Goal: Task Accomplishment & Management: Complete application form

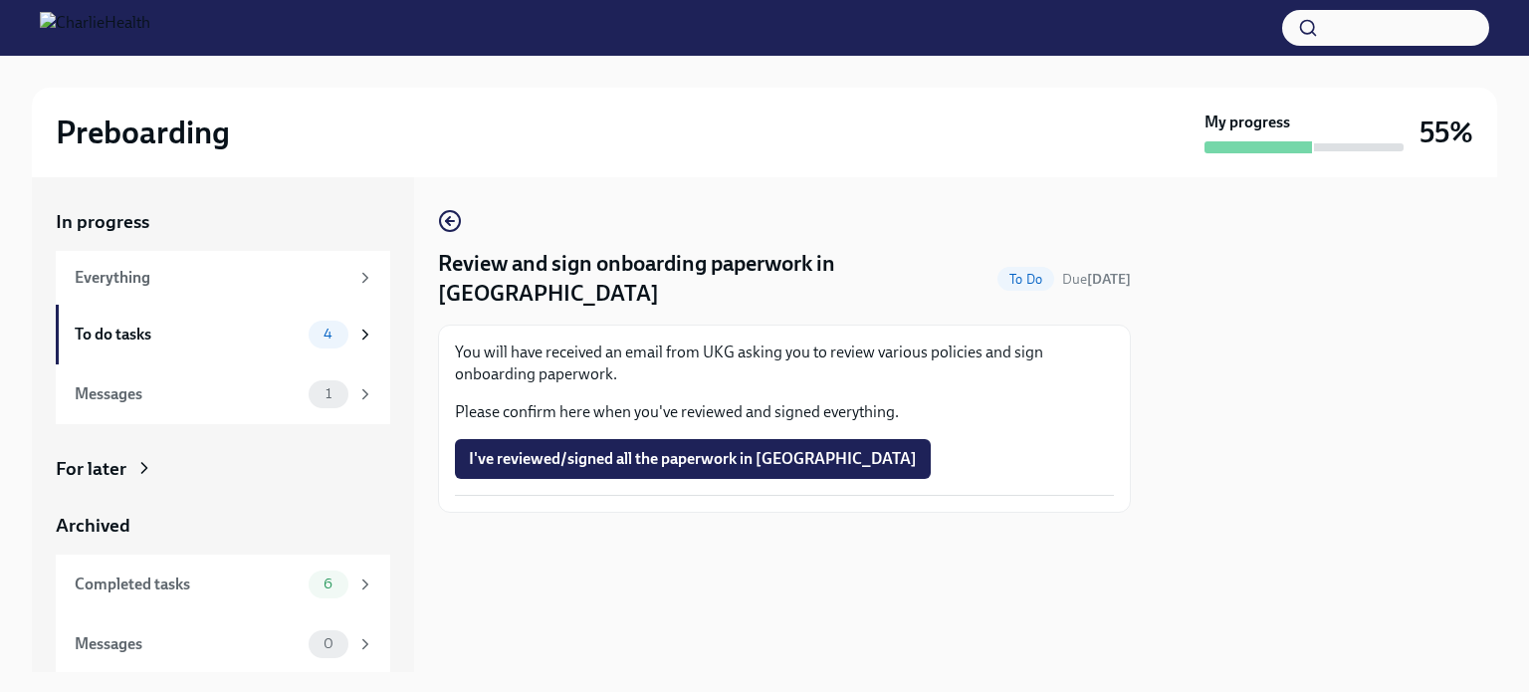
click at [453, 226] on icon "button" at bounding box center [450, 221] width 24 height 24
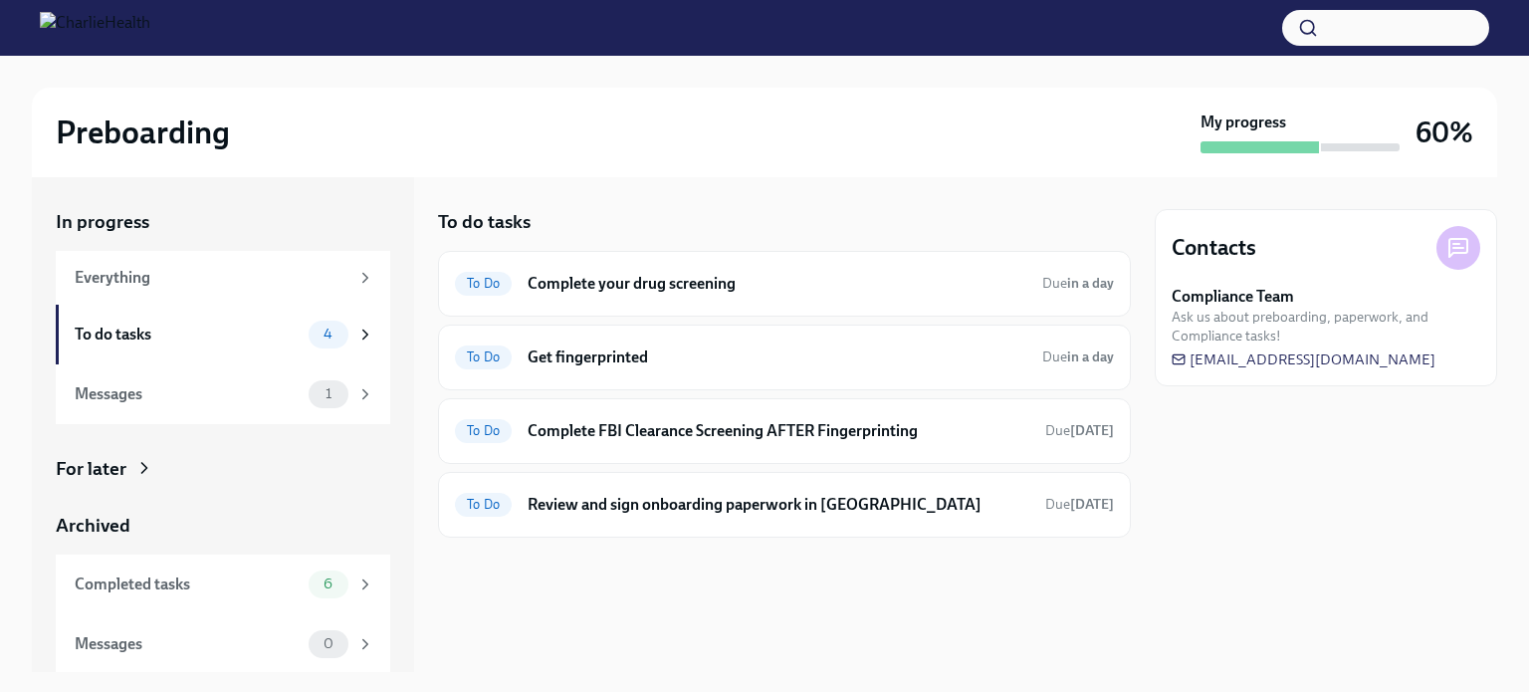
click at [674, 290] on h6 "Complete your drug screening" at bounding box center [776, 284] width 499 height 22
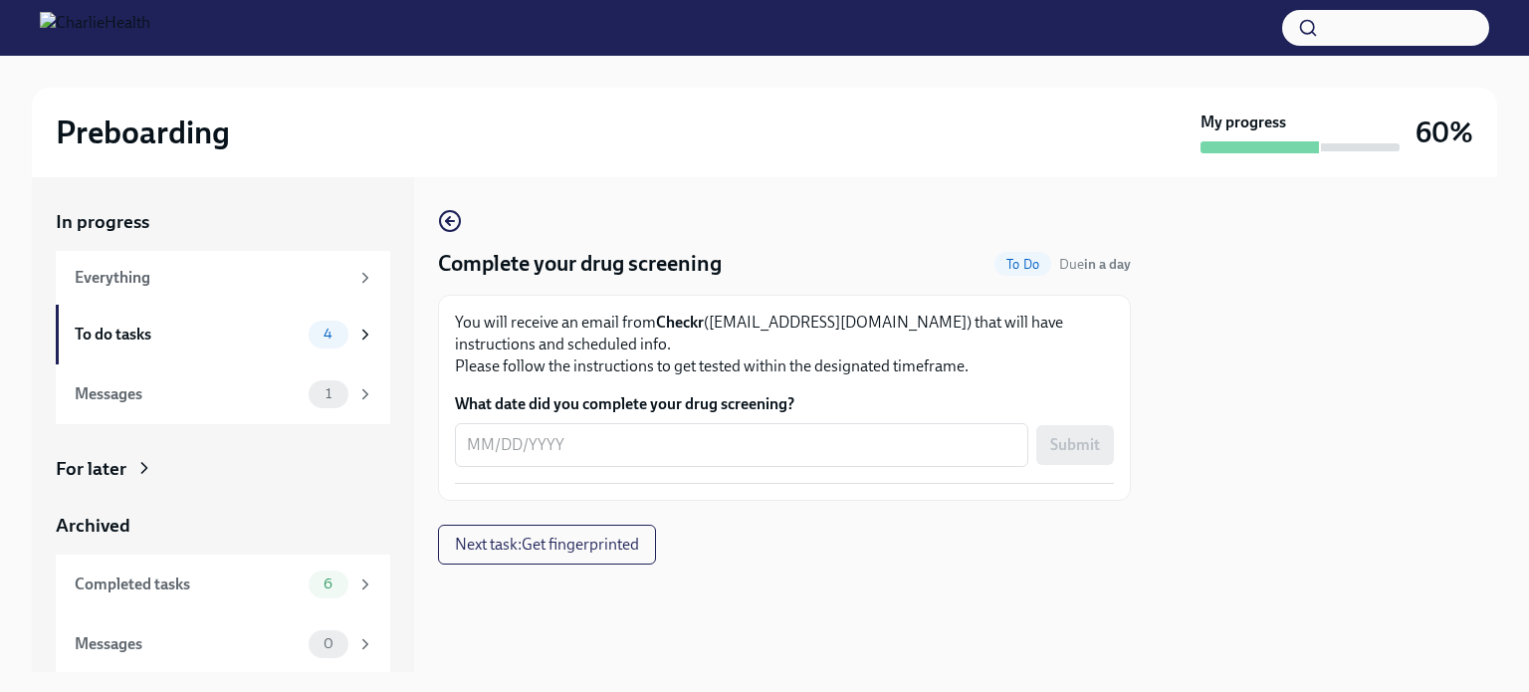
click at [649, 456] on textarea "What date did you complete your drug screening?" at bounding box center [741, 445] width 549 height 24
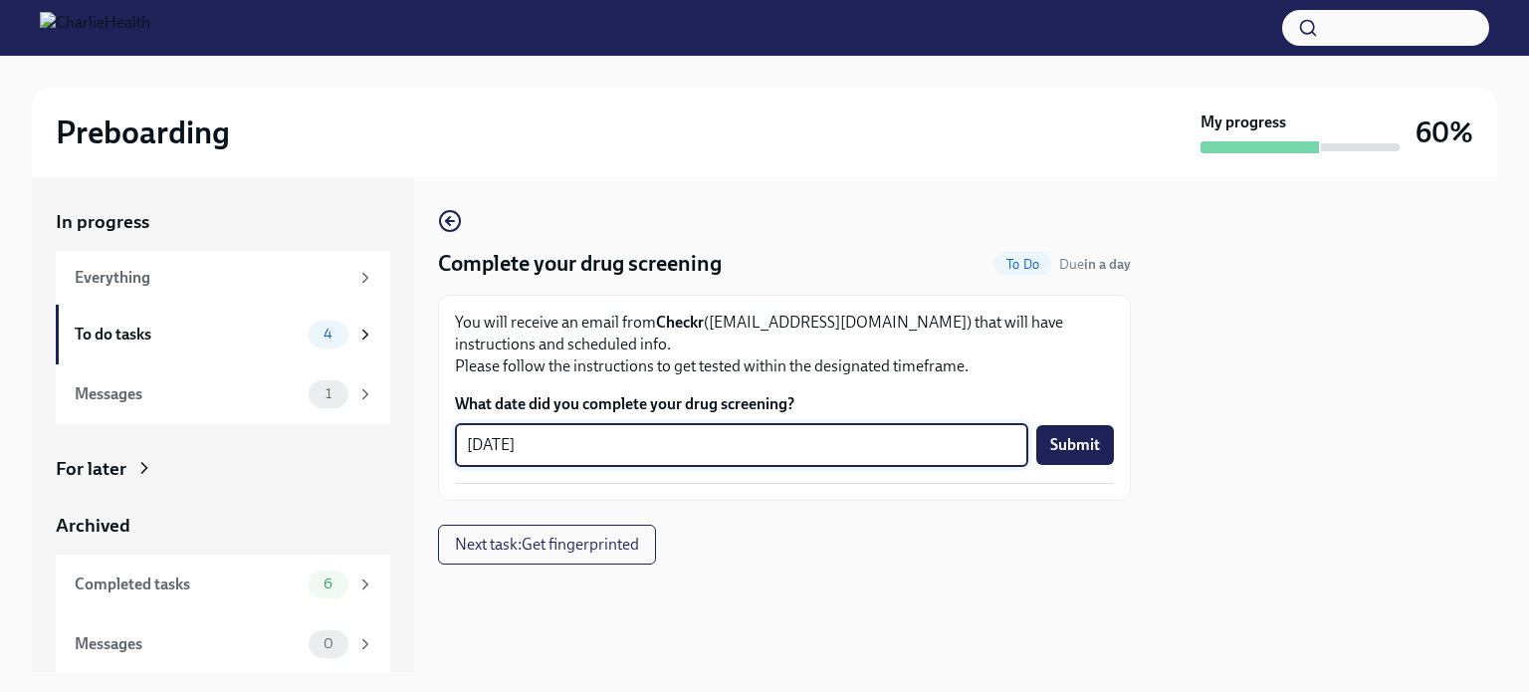
type textarea "[DATE]"
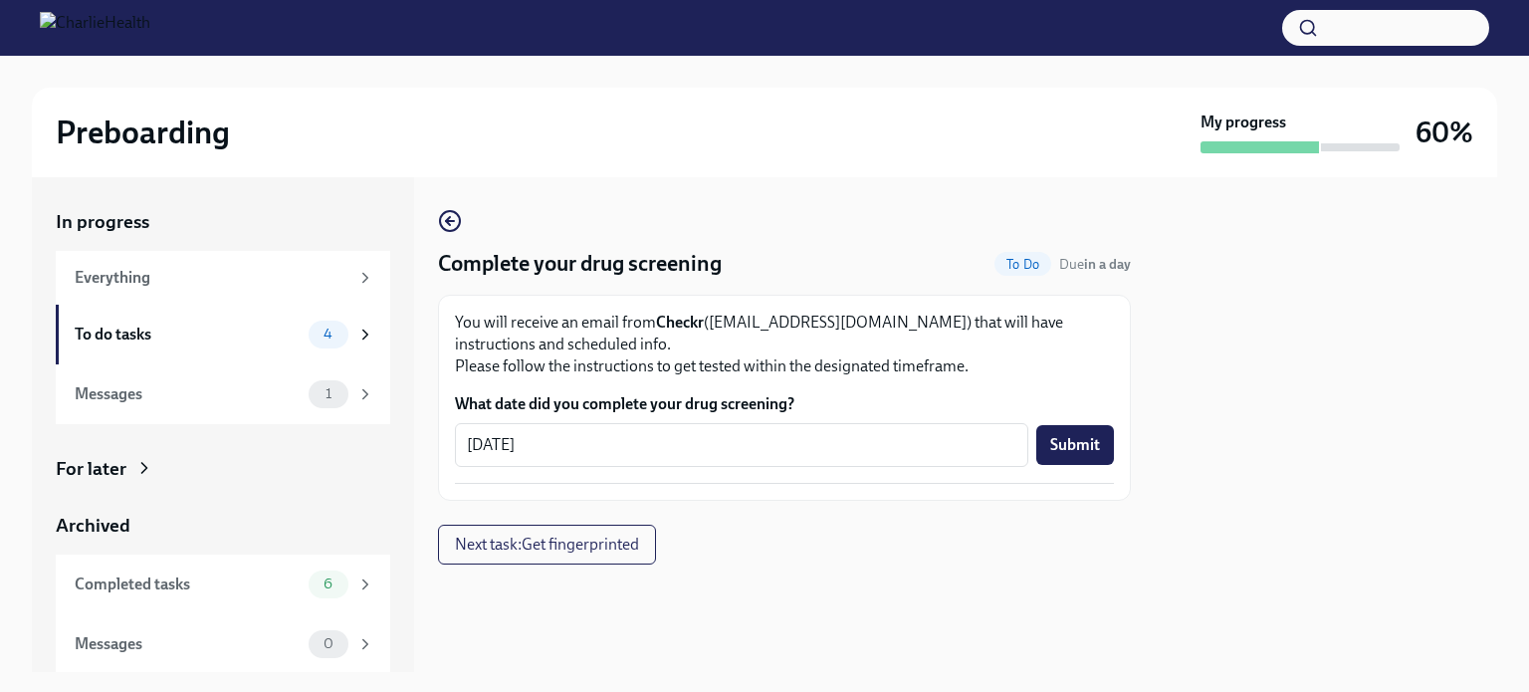
click at [1049, 439] on button "Submit" at bounding box center [1075, 445] width 78 height 40
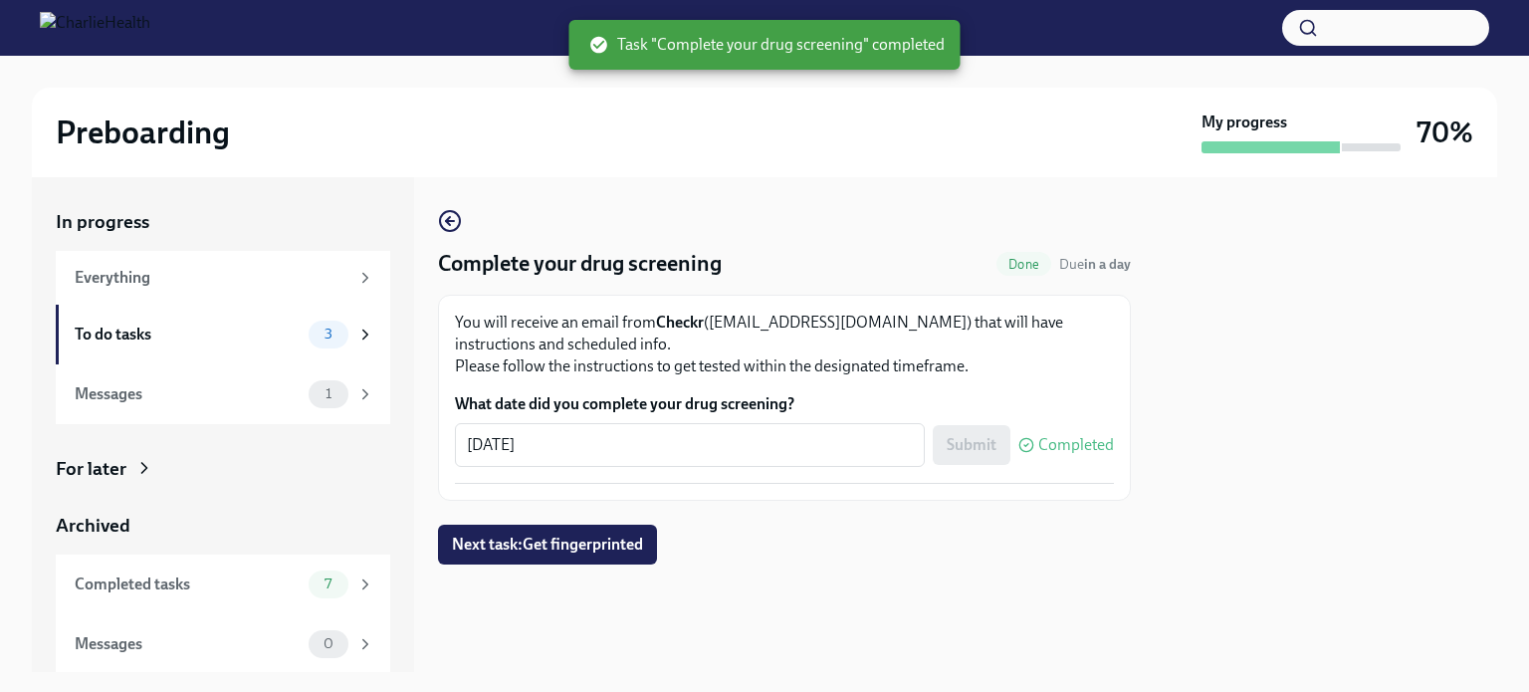
click at [625, 532] on button "Next task : Get fingerprinted" at bounding box center [547, 544] width 219 height 40
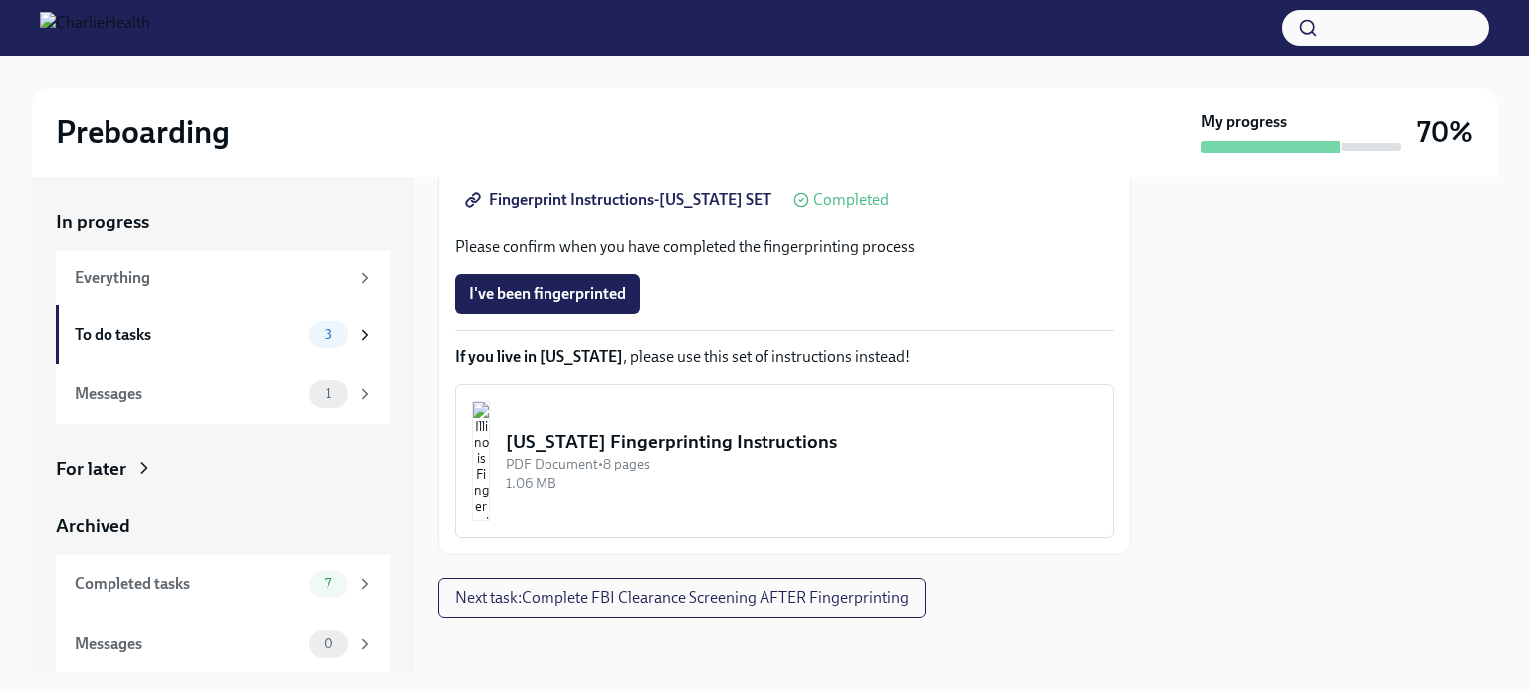
scroll to position [533, 0]
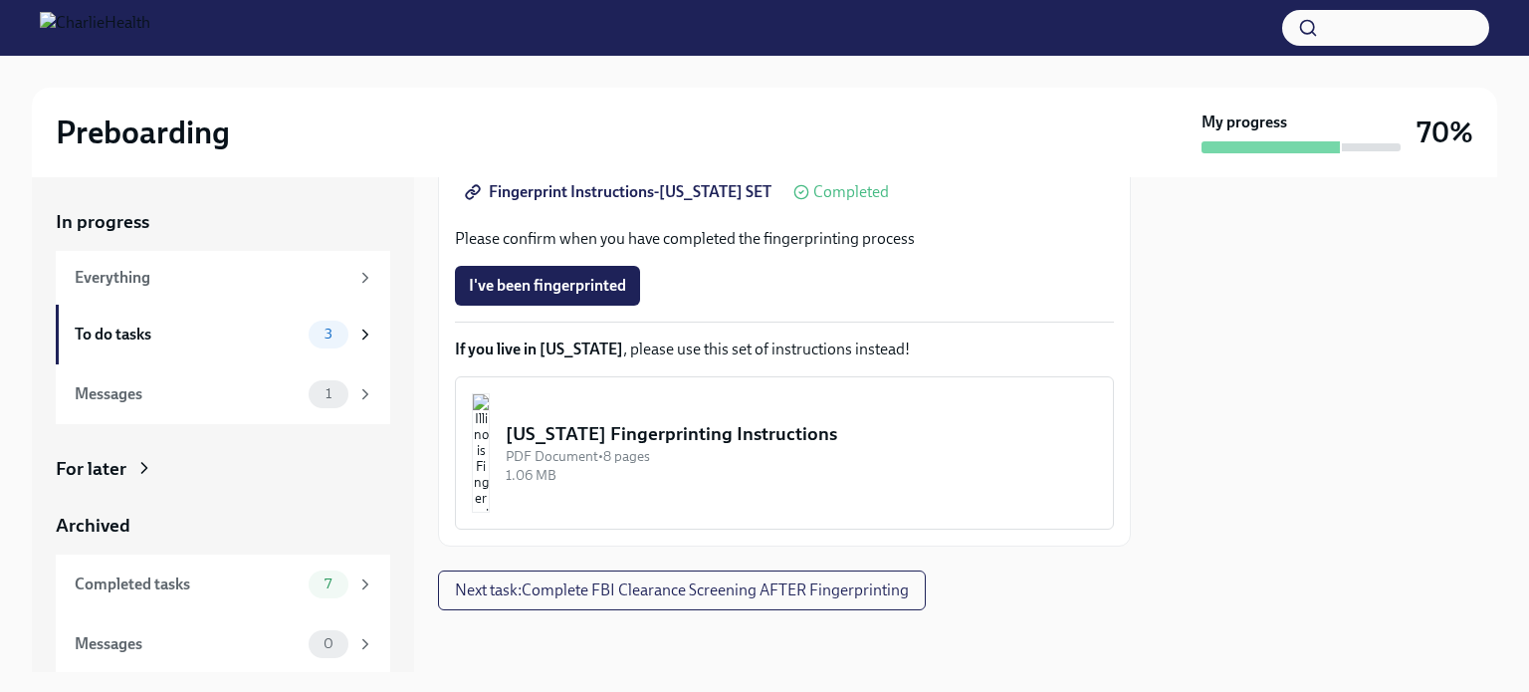
click at [573, 279] on span "I've been fingerprinted" at bounding box center [547, 286] width 157 height 20
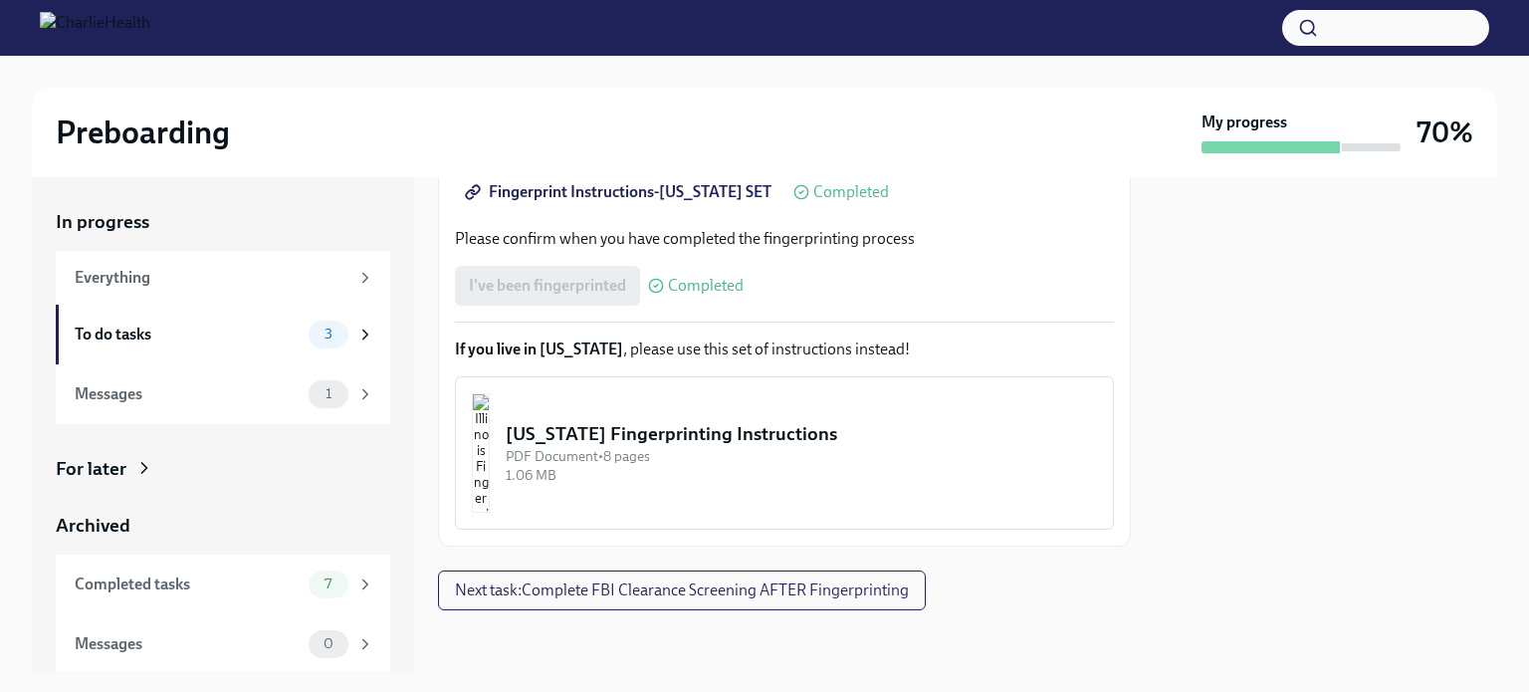
click at [686, 597] on span "Next task : Complete FBI Clearance Screening AFTER Fingerprinting" at bounding box center [682, 590] width 454 height 20
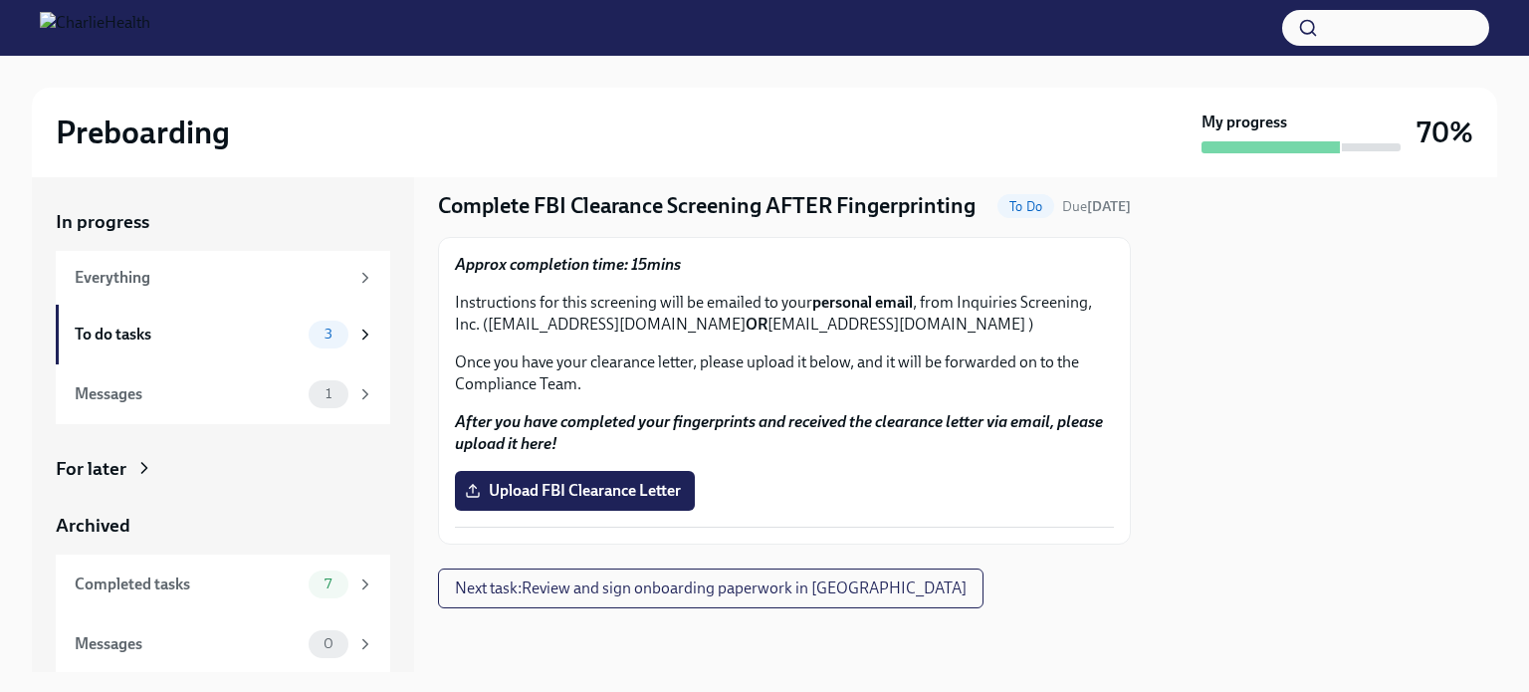
scroll to position [68, 0]
click at [627, 501] on span "Upload FBI Clearance Letter" at bounding box center [575, 491] width 212 height 20
click at [0, 0] on input "Upload FBI Clearance Letter" at bounding box center [0, 0] width 0 height 0
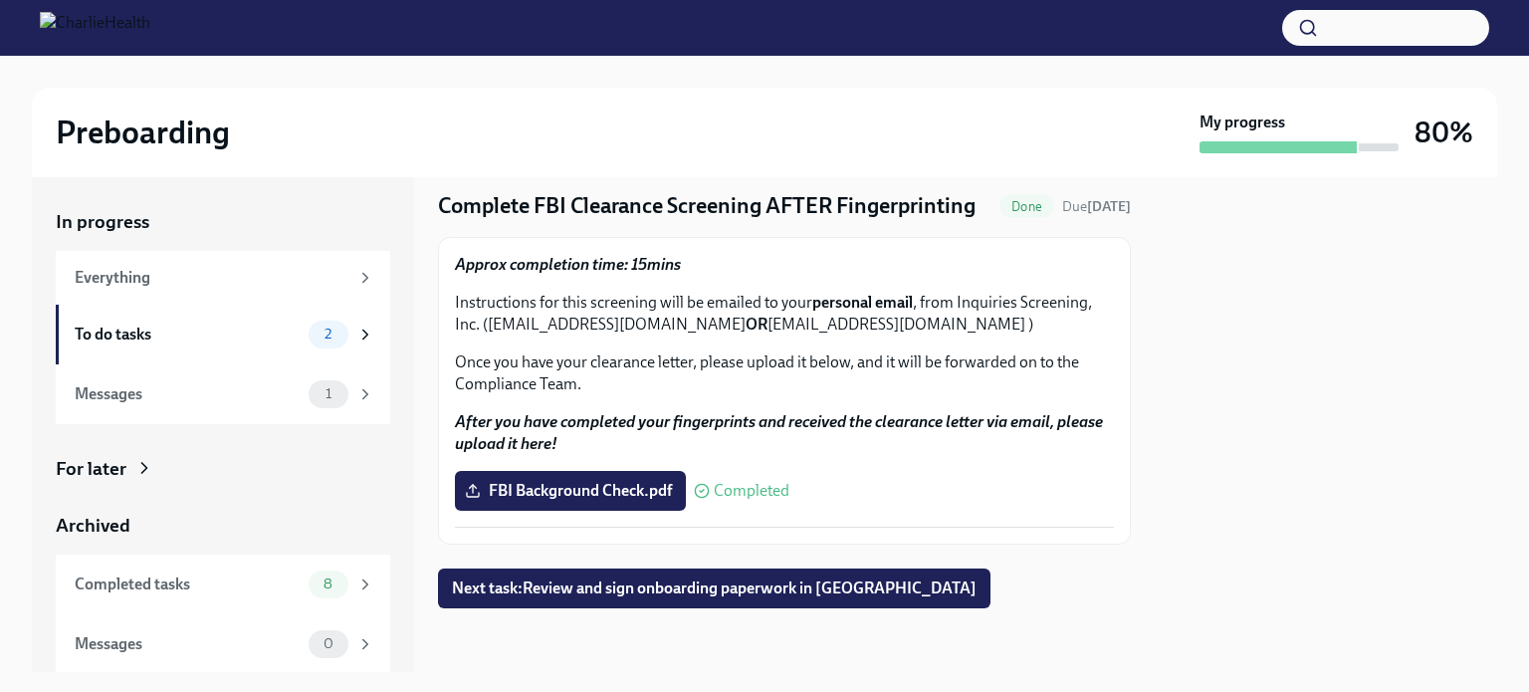
click at [820, 598] on span "Next task : Review and sign onboarding paperwork in [GEOGRAPHIC_DATA]" at bounding box center [714, 588] width 524 height 20
